Goal: Information Seeking & Learning: Learn about a topic

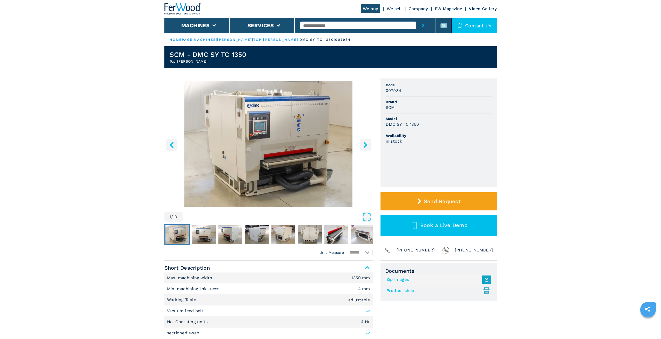
click at [362, 144] on icon "right-button" at bounding box center [365, 144] width 6 height 6
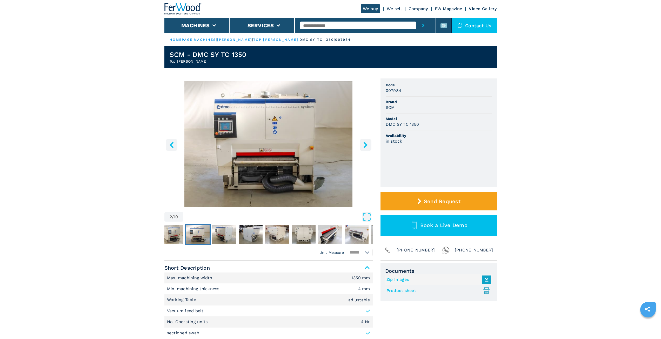
click at [363, 142] on icon "right-button" at bounding box center [365, 144] width 4 height 6
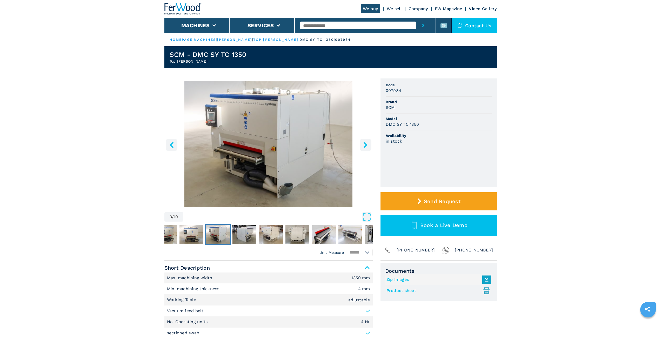
click at [363, 142] on icon "right-button" at bounding box center [365, 144] width 4 height 6
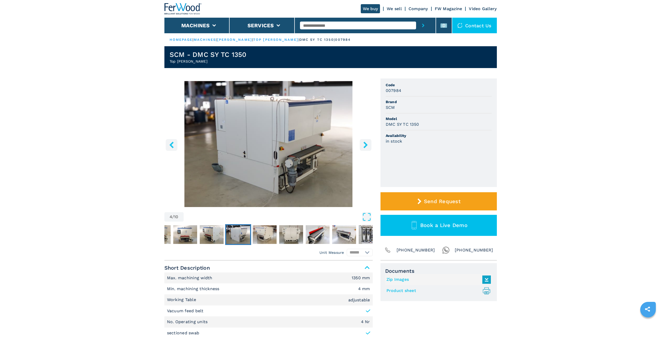
click at [363, 142] on icon "right-button" at bounding box center [365, 144] width 4 height 6
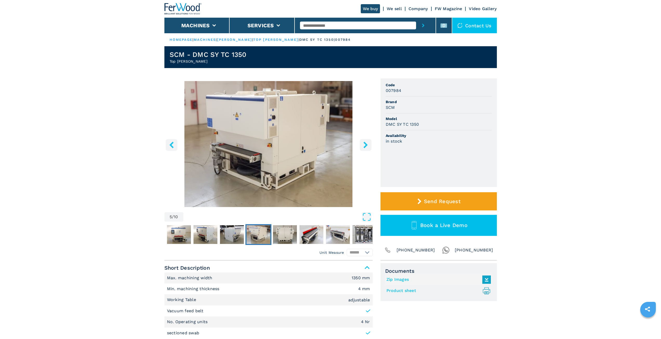
click at [363, 142] on icon "right-button" at bounding box center [365, 144] width 4 height 6
click at [374, 146] on div "5 / 10 Unit Measure ****** ******** Code 007984 Brand SCM Model DMC SY TC 1350 …" at bounding box center [330, 169] width 332 height 182
click at [368, 146] on icon "right-button" at bounding box center [365, 144] width 6 height 6
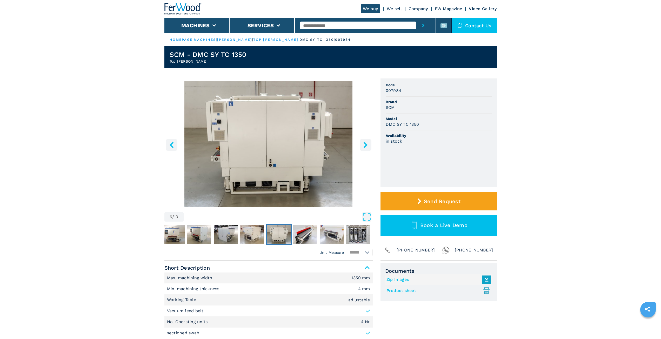
click at [368, 146] on icon "right-button" at bounding box center [365, 144] width 6 height 6
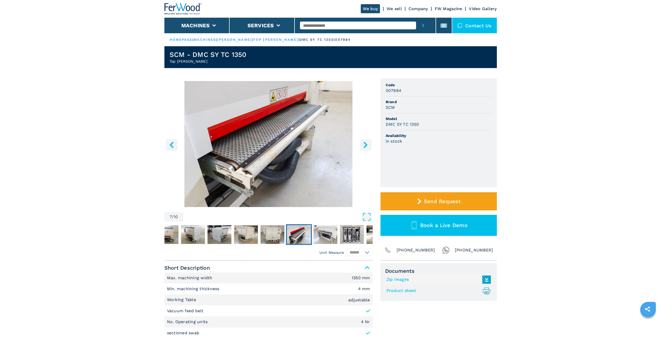
click at [368, 146] on icon "right-button" at bounding box center [365, 144] width 6 height 6
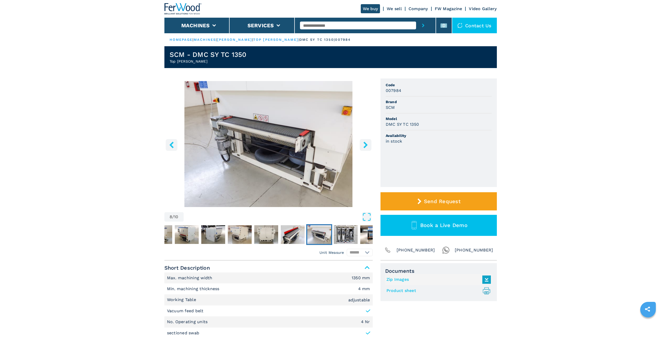
click at [368, 146] on icon "right-button" at bounding box center [365, 144] width 6 height 6
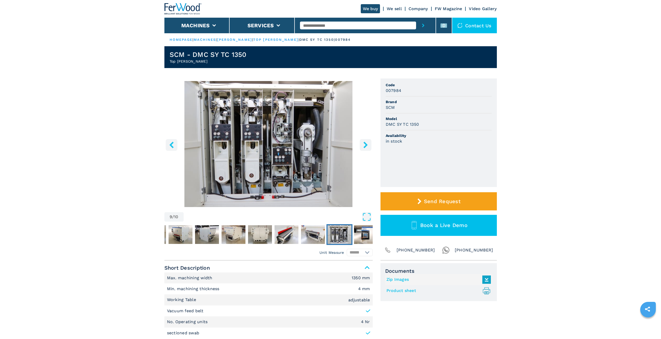
click at [368, 146] on icon "right-button" at bounding box center [365, 144] width 6 height 6
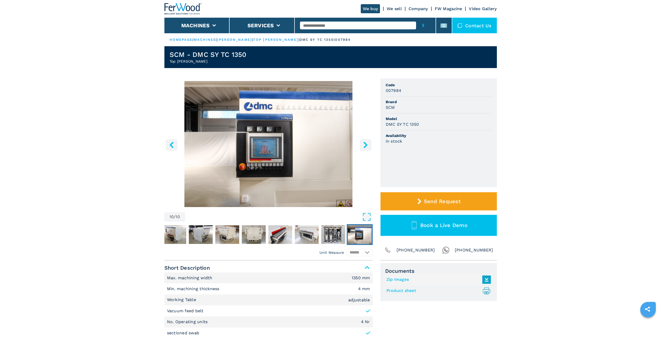
click at [368, 146] on icon "right-button" at bounding box center [365, 144] width 6 height 6
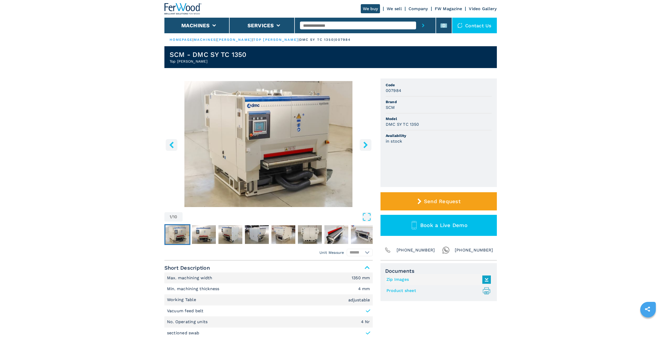
click at [164, 139] on img "Go to Slide 1" at bounding box center [268, 144] width 208 height 126
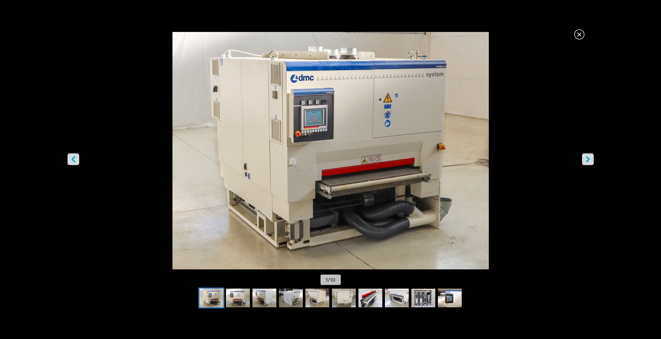
click at [75, 162] on icon "left-button" at bounding box center [73, 159] width 6 height 6
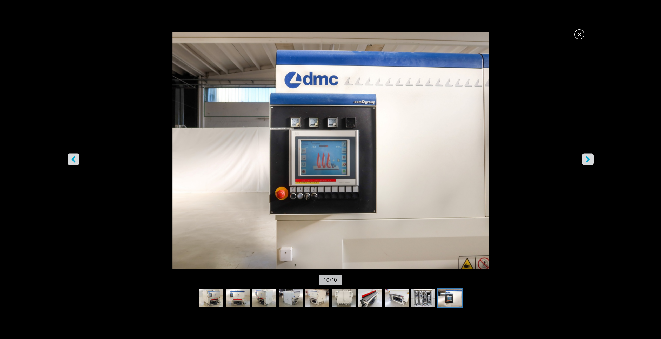
click at [577, 36] on span "×" at bounding box center [579, 33] width 9 height 9
